Goal: Task Accomplishment & Management: Manage account settings

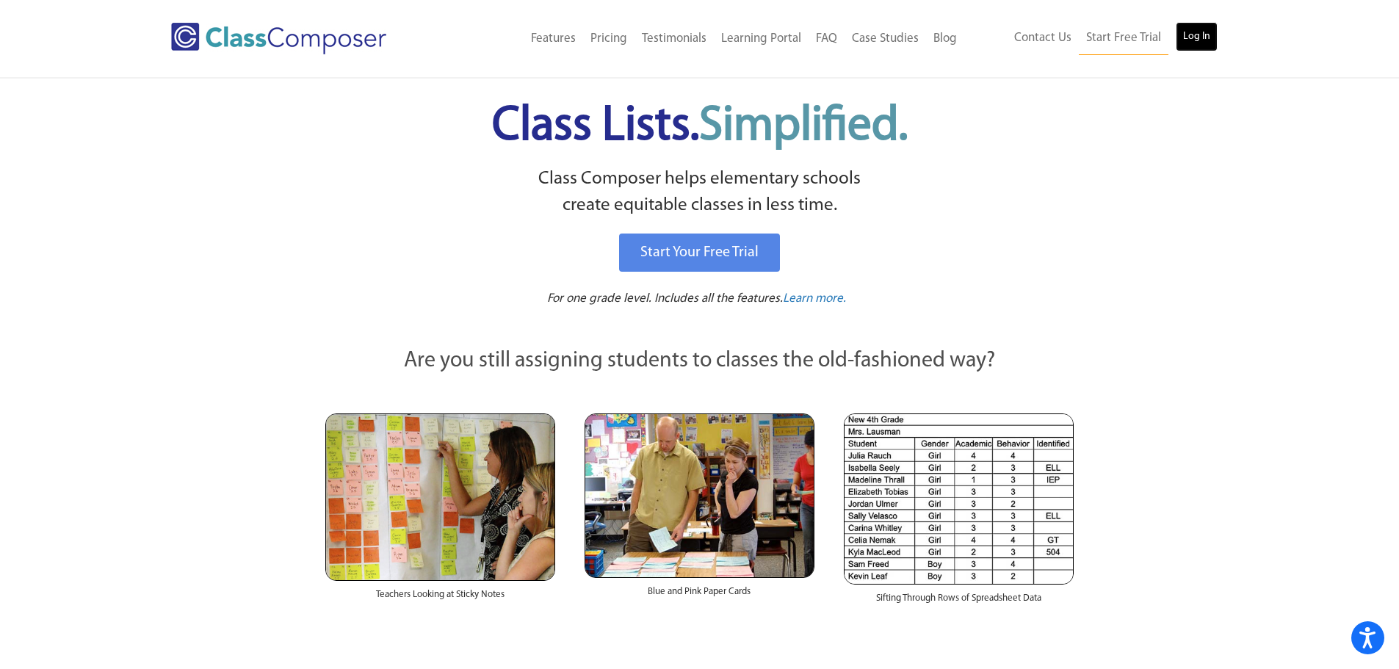
click at [1190, 37] on link "Log In" at bounding box center [1197, 36] width 42 height 29
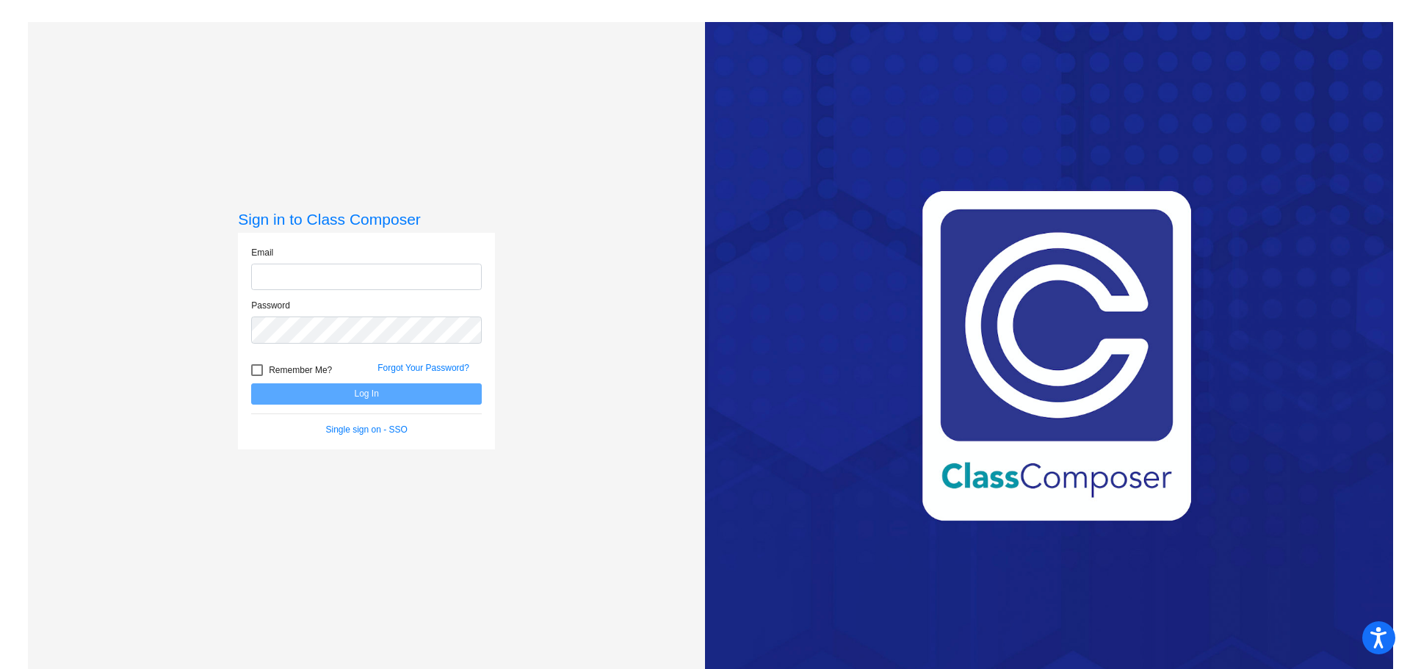
click at [409, 278] on input "email" at bounding box center [366, 277] width 231 height 27
type input "[EMAIL_ADDRESS][DOMAIN_NAME]"
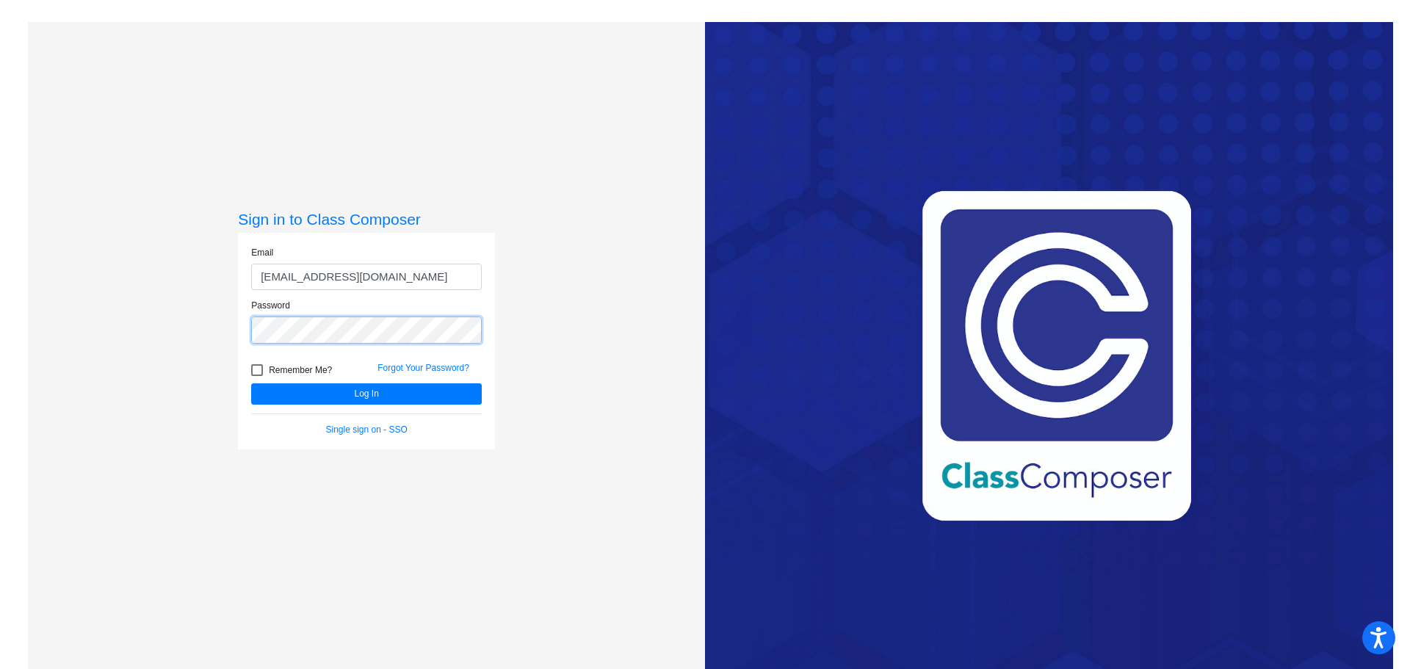
click at [251, 383] on button "Log In" at bounding box center [366, 393] width 231 height 21
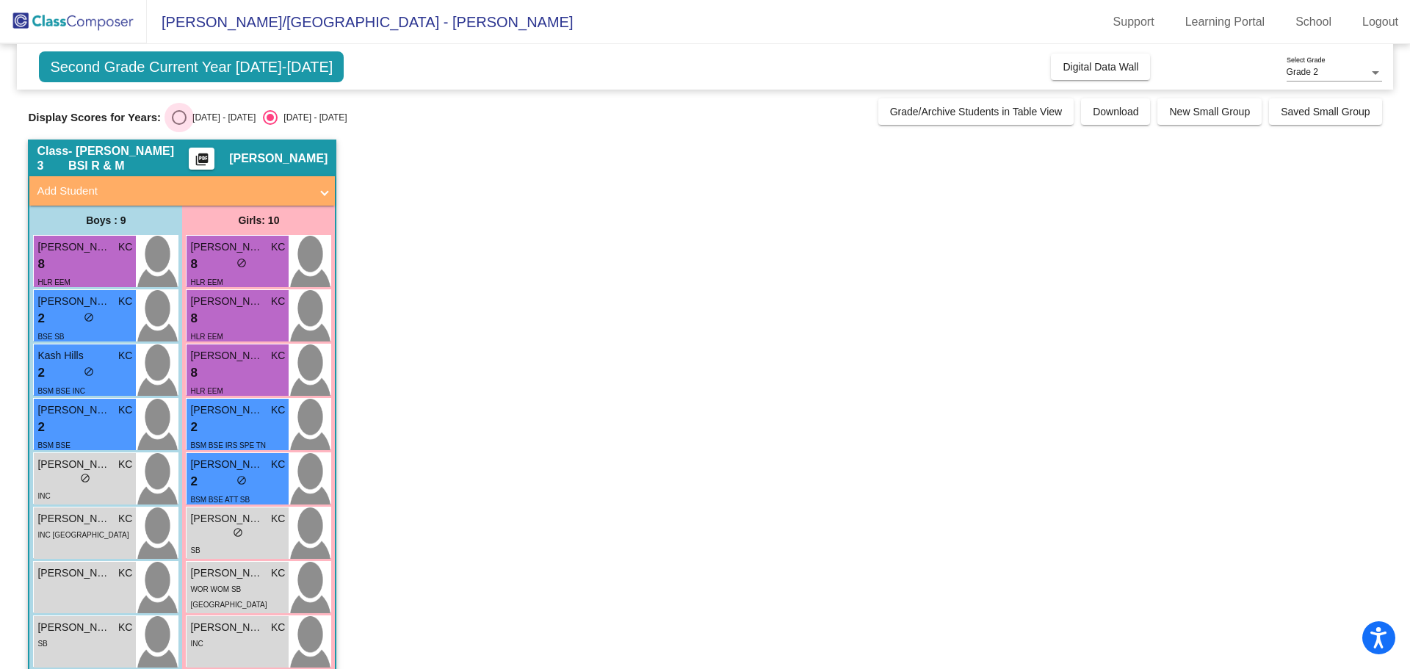
click at [179, 119] on div "Select an option" at bounding box center [179, 117] width 15 height 15
click at [179, 125] on input "[DATE] - [DATE]" at bounding box center [178, 125] width 1 height 1
radio input "true"
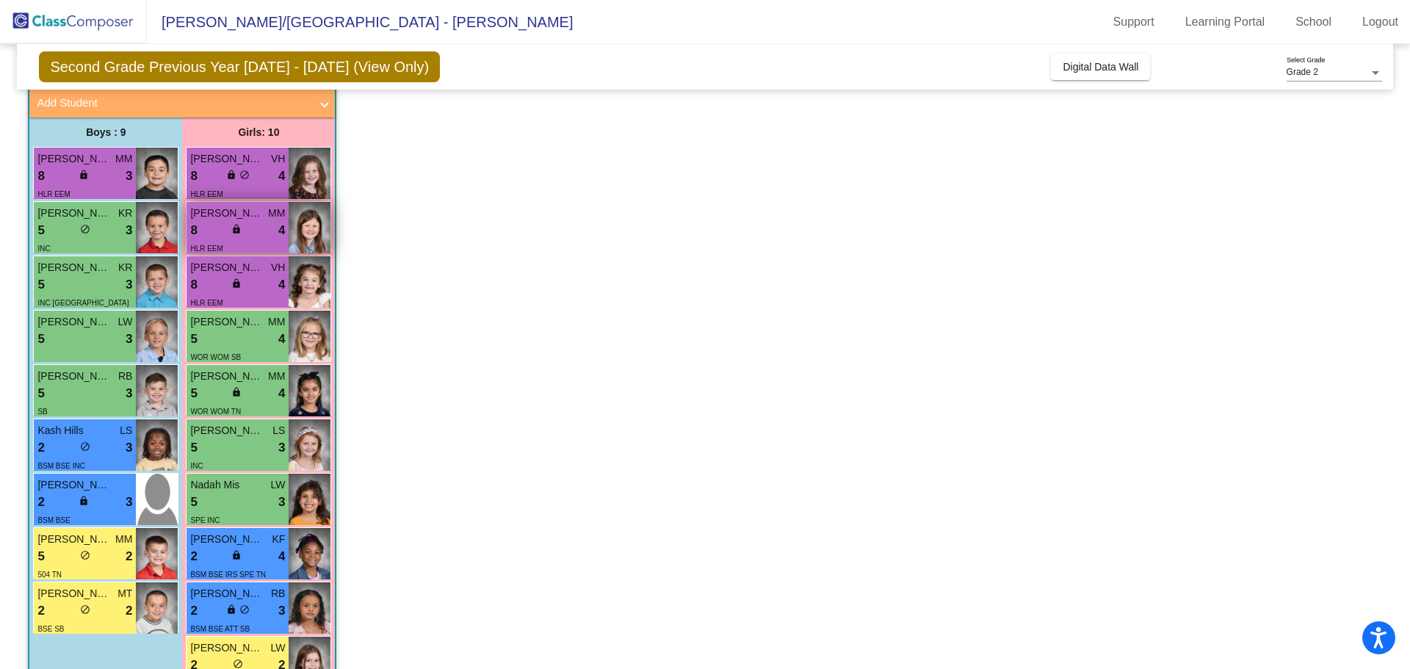
scroll to position [133, 0]
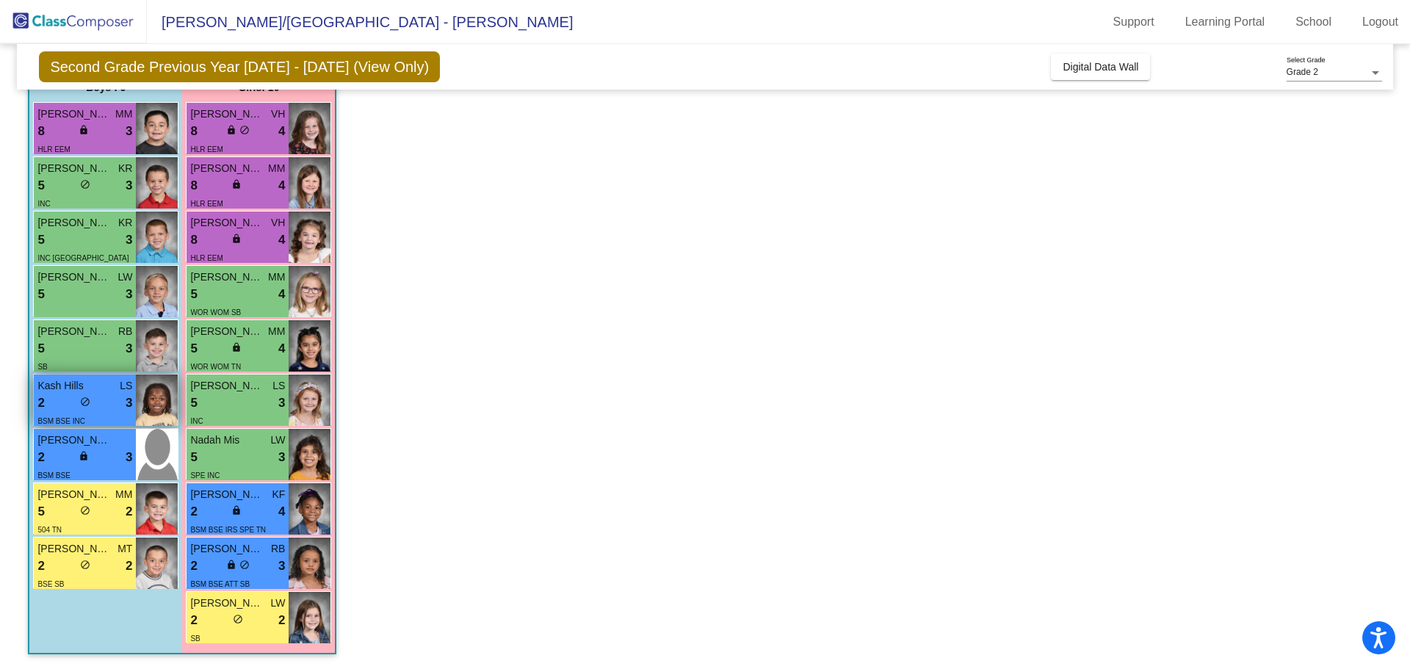
click at [87, 394] on div "2 lock do_not_disturb_alt 3" at bounding box center [84, 403] width 95 height 19
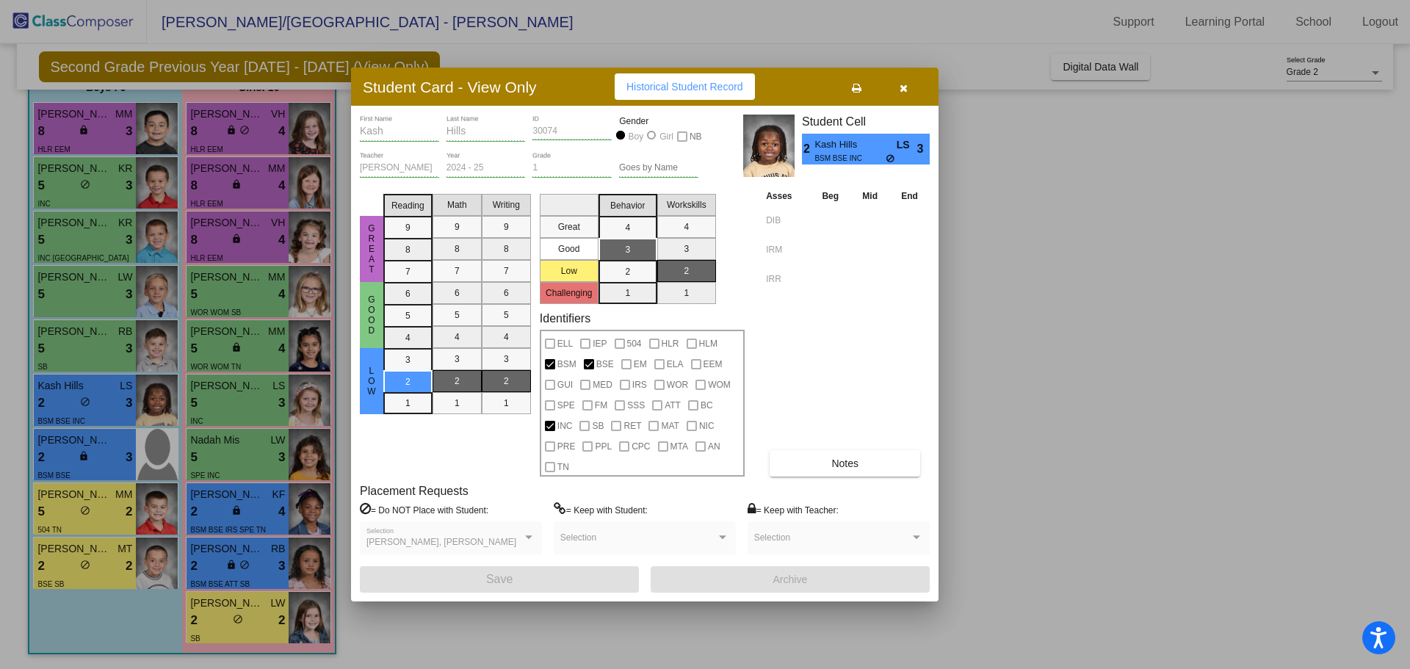
click at [904, 86] on icon "button" at bounding box center [904, 88] width 8 height 10
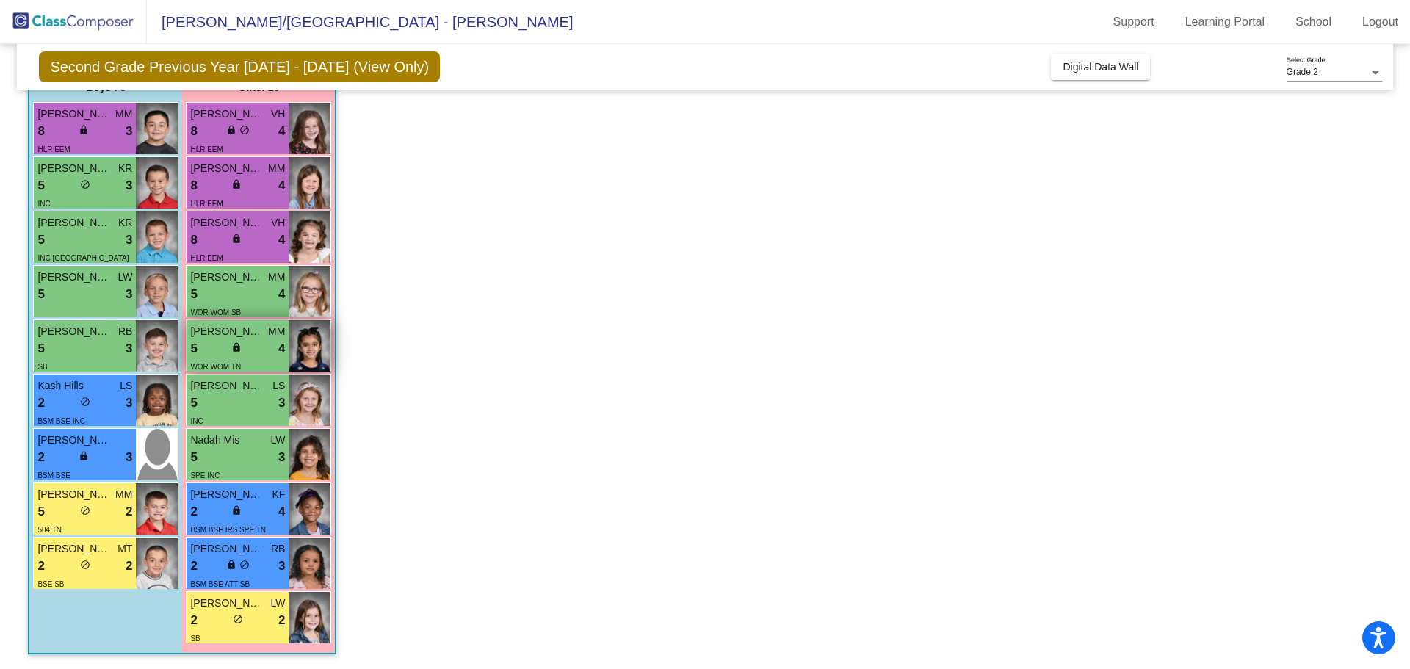
click at [226, 345] on div "5 lock do_not_disturb_alt 4" at bounding box center [237, 348] width 95 height 19
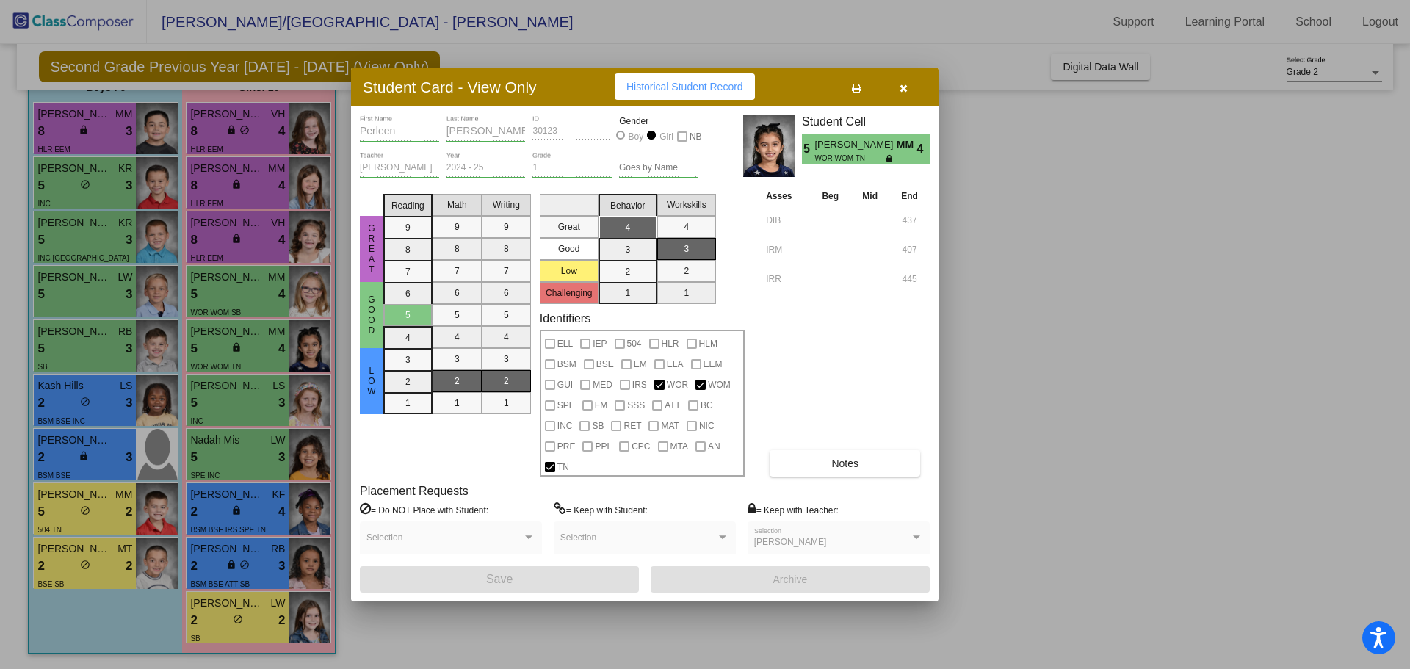
click at [792, 461] on button "Notes" at bounding box center [845, 463] width 151 height 26
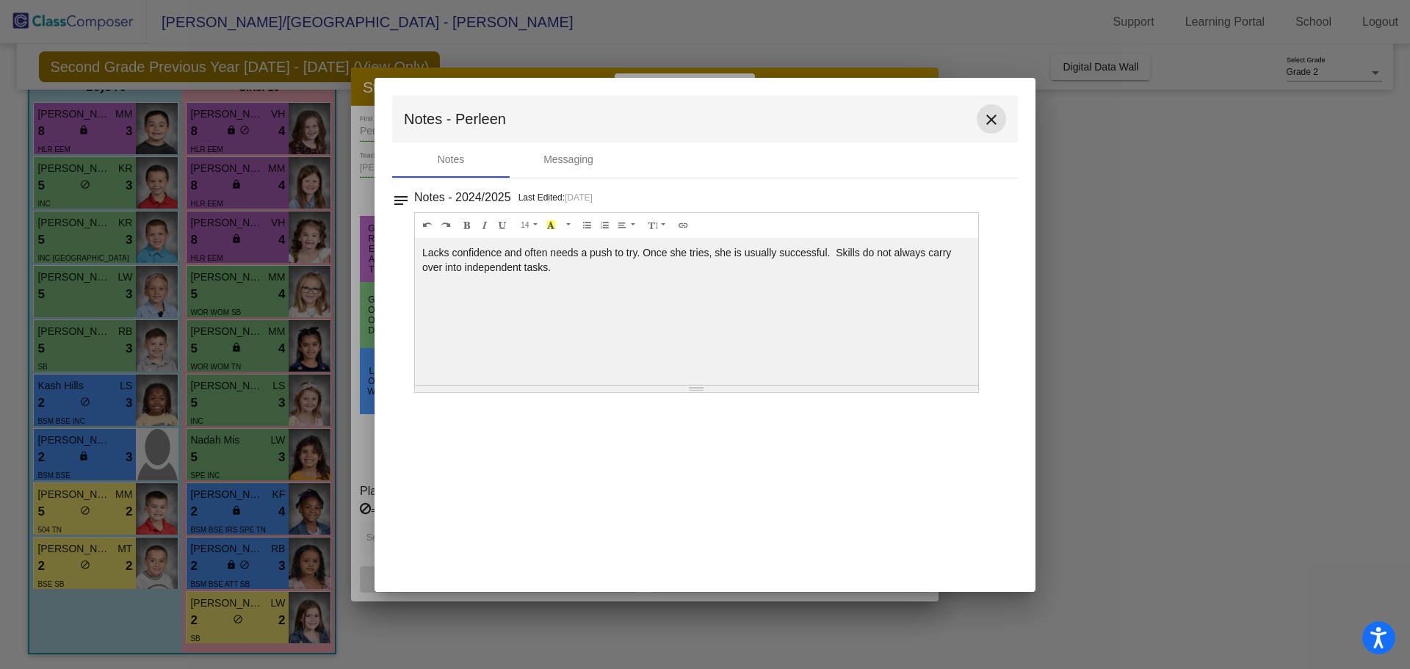
click at [992, 116] on mat-icon "close" at bounding box center [992, 120] width 18 height 18
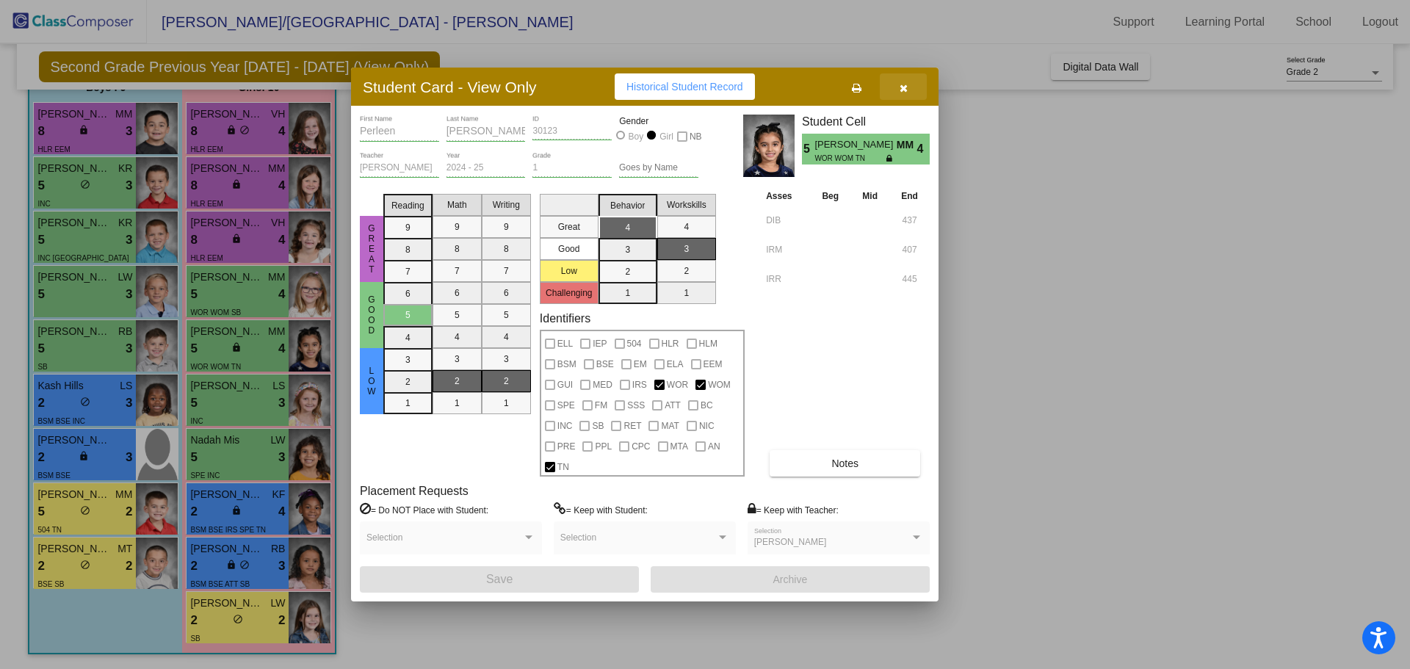
click at [903, 87] on icon "button" at bounding box center [904, 88] width 8 height 10
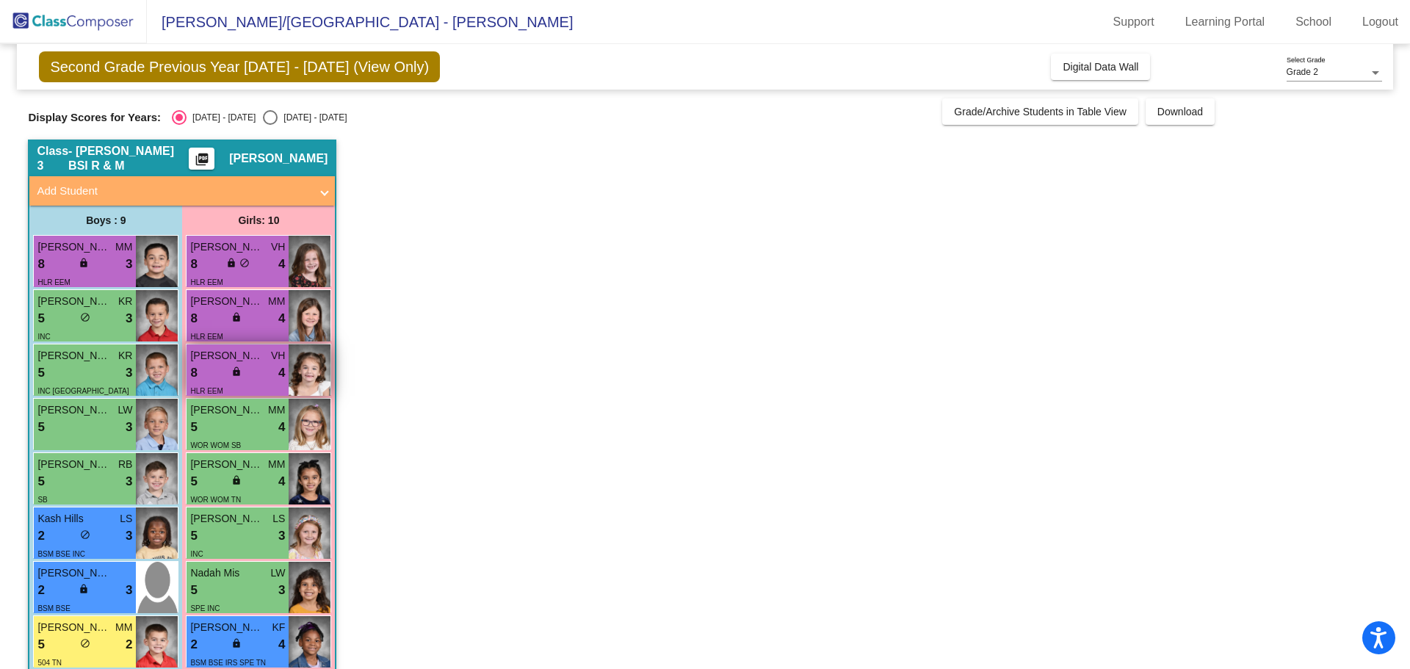
scroll to position [73, 0]
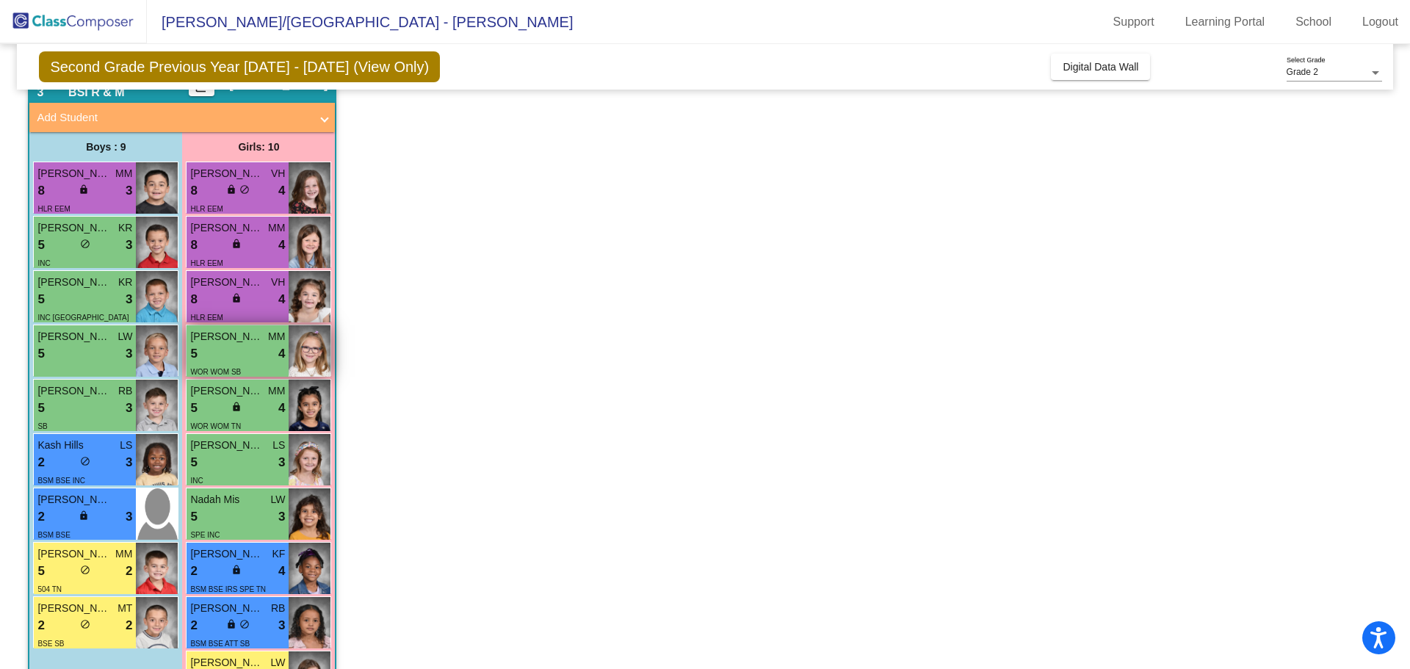
click at [259, 348] on div "5 lock do_not_disturb_alt 4" at bounding box center [237, 354] width 95 height 19
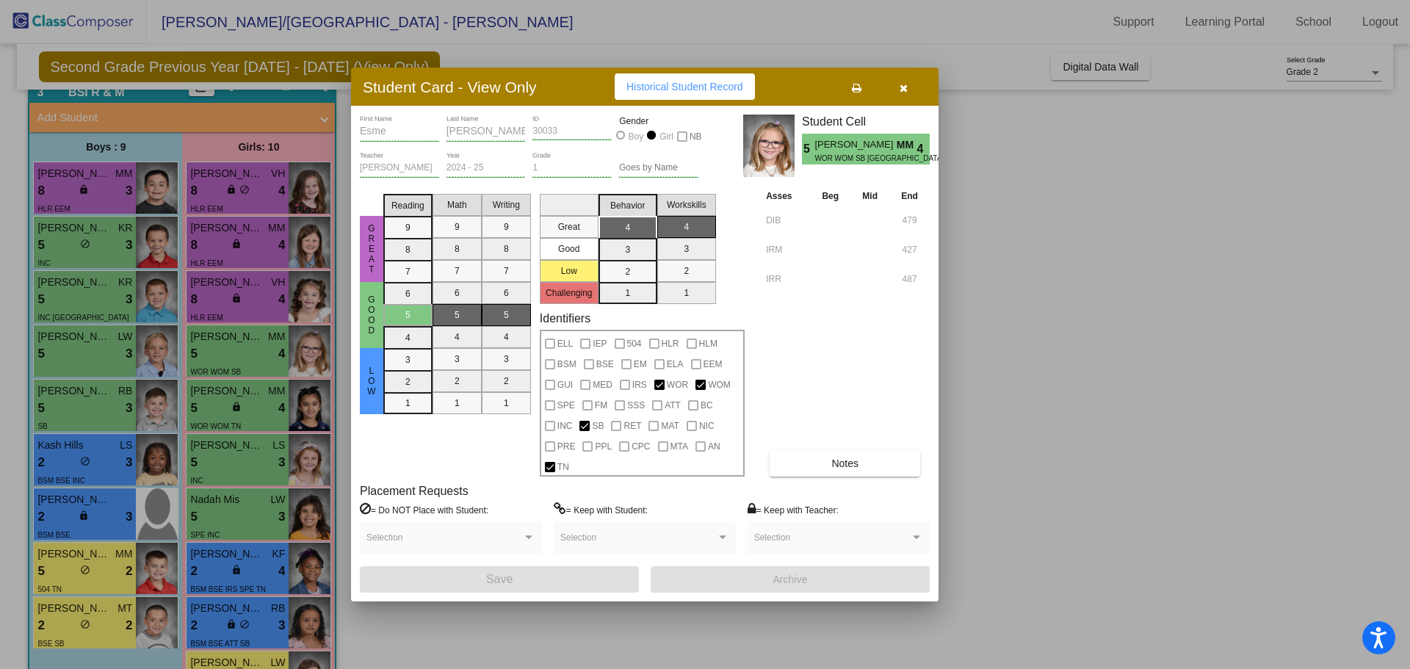
click at [812, 464] on button "Notes" at bounding box center [845, 463] width 151 height 26
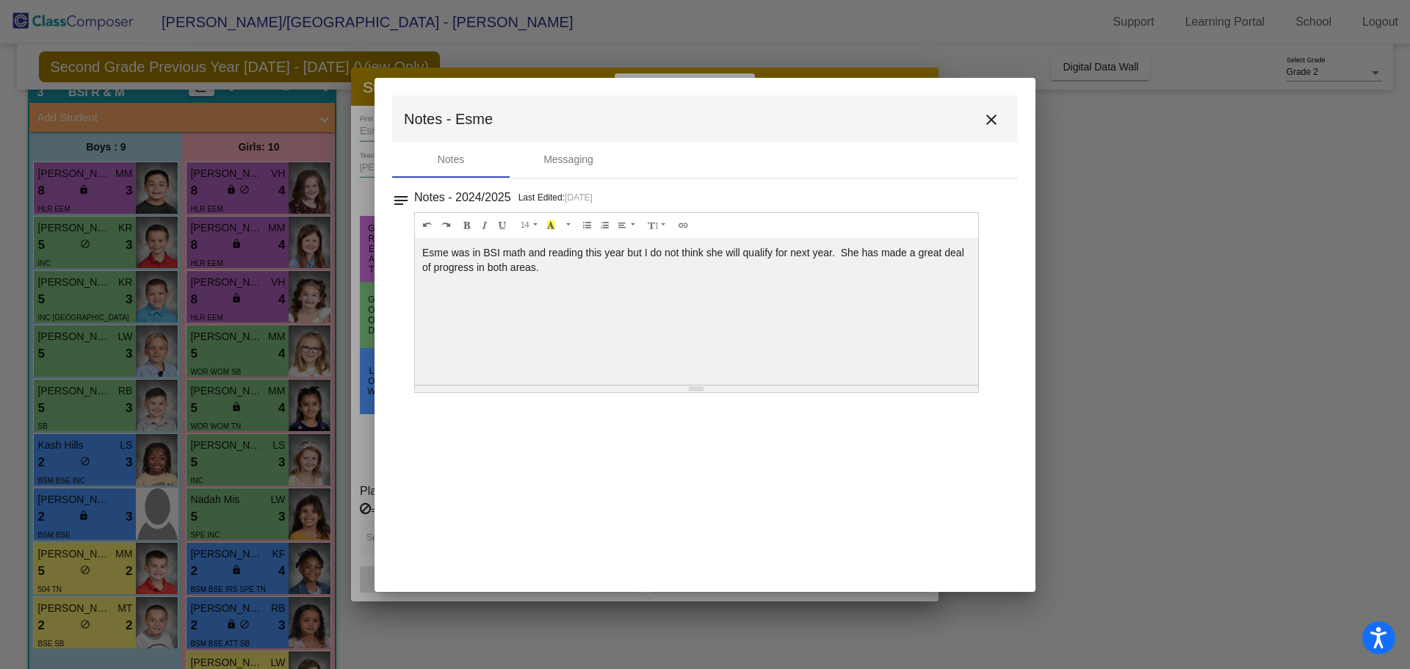
click at [991, 117] on mat-icon "close" at bounding box center [992, 120] width 18 height 18
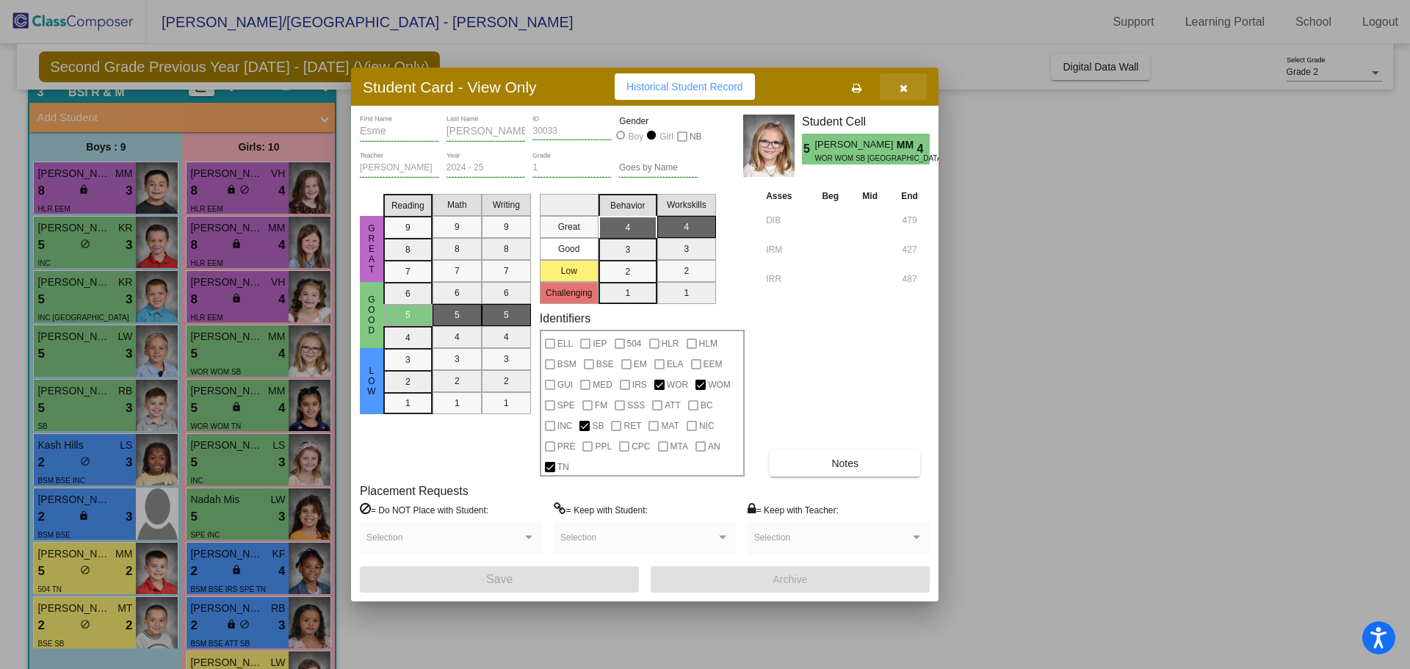
click at [905, 85] on icon "button" at bounding box center [904, 88] width 8 height 10
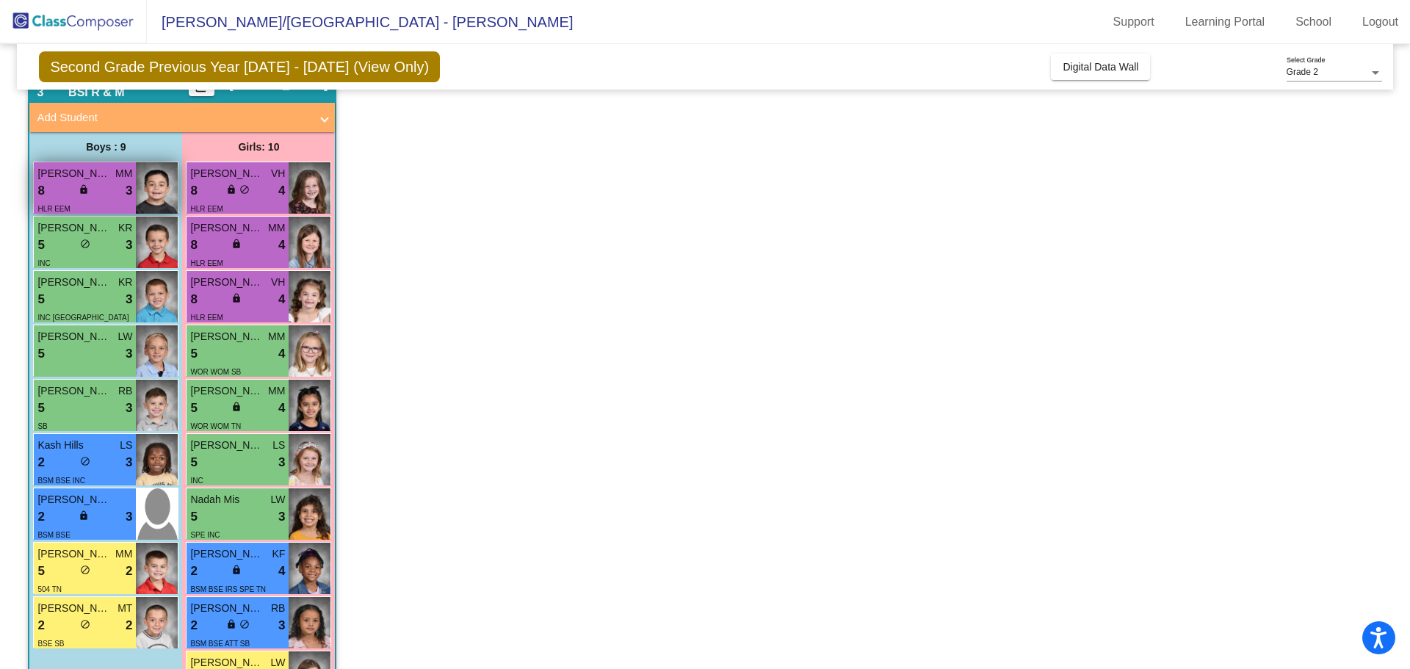
click at [94, 182] on div "8 lock do_not_disturb_alt 3" at bounding box center [84, 190] width 95 height 19
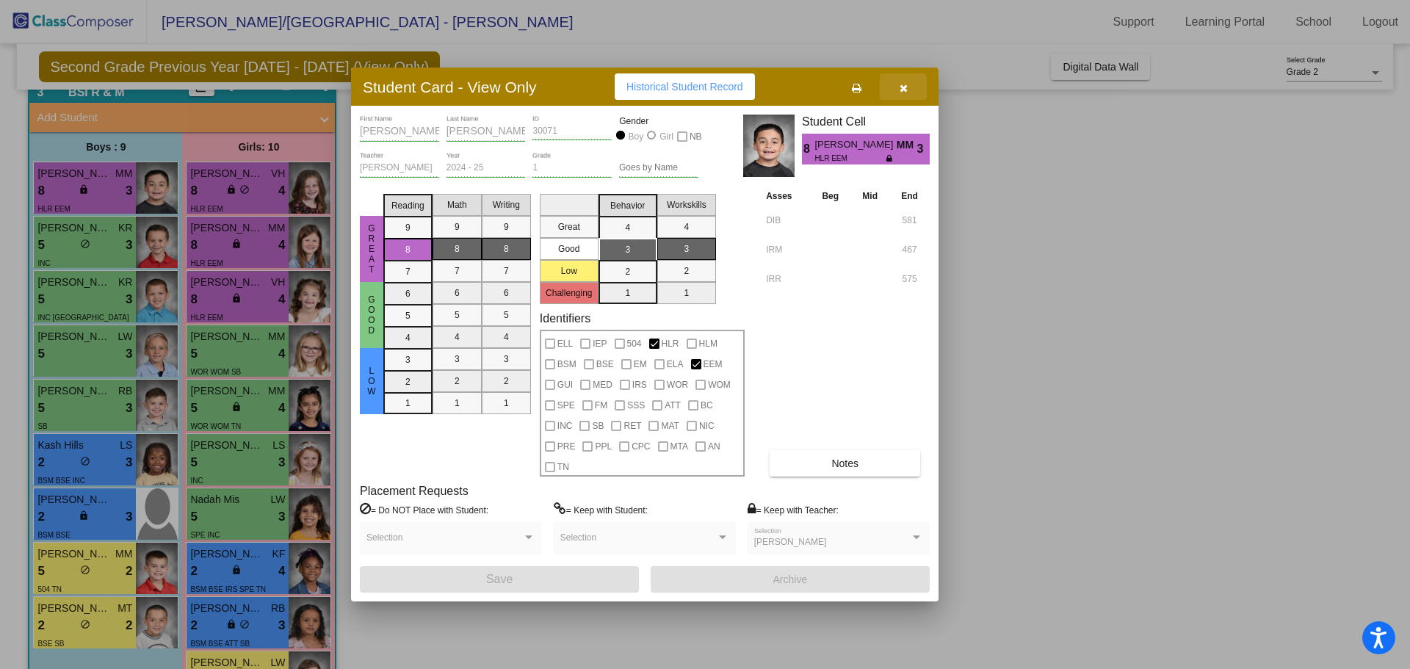
click at [903, 88] on icon "button" at bounding box center [904, 88] width 8 height 10
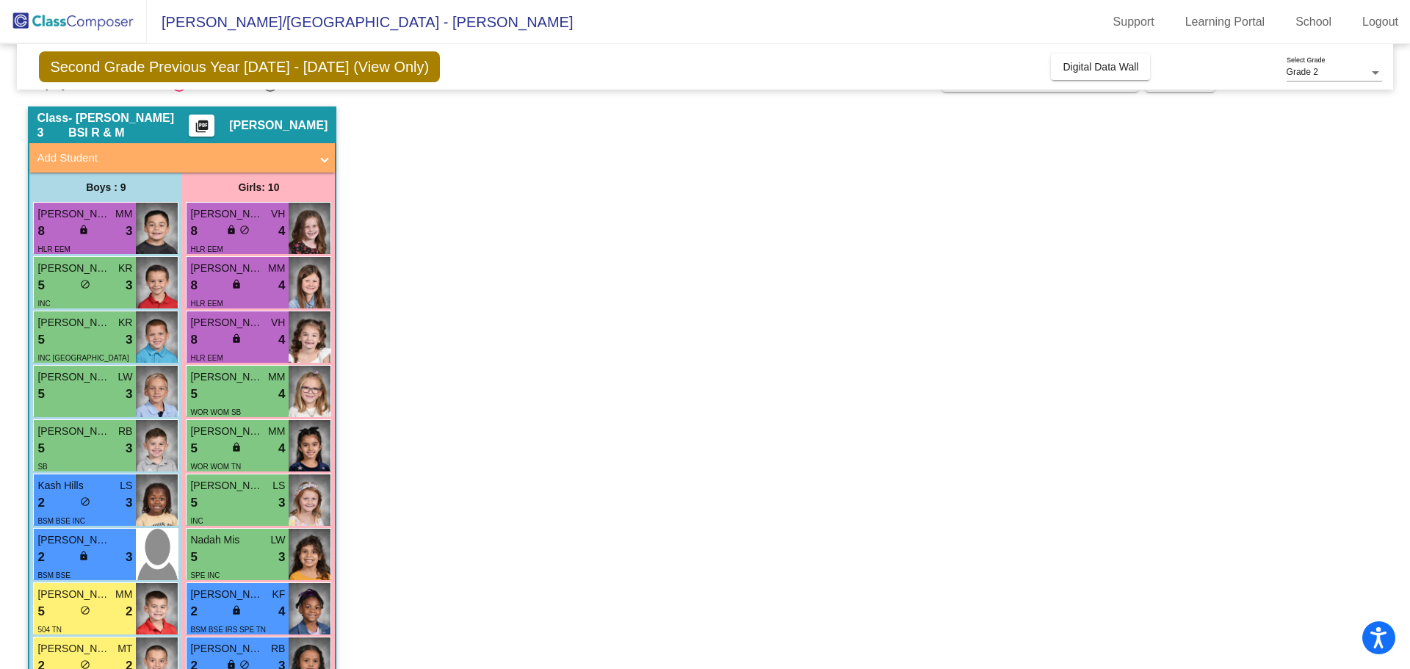
scroll to position [0, 0]
